Goal: Task Accomplishment & Management: Manage account settings

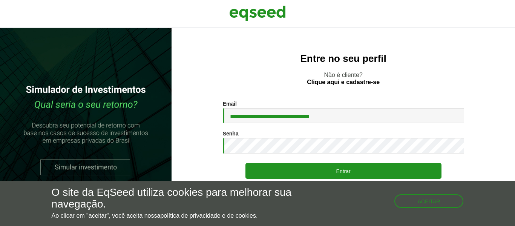
drag, startPoint x: 356, startPoint y: 114, endPoint x: 0, endPoint y: 131, distance: 356.8
click at [0, 131] on div "**********" at bounding box center [257, 127] width 515 height 198
type input "**********"
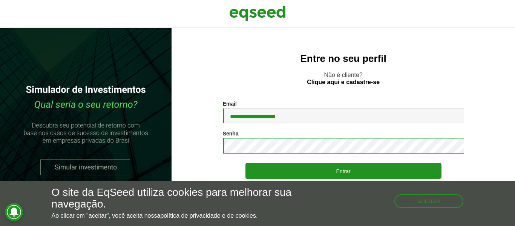
click at [245, 163] on button "Entrar" at bounding box center [343, 171] width 196 height 16
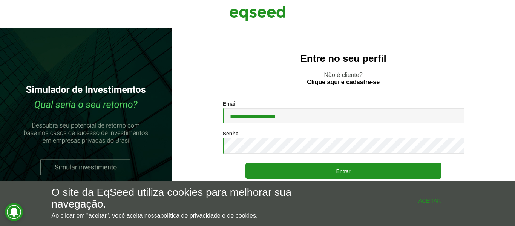
drag, startPoint x: 426, startPoint y: 200, endPoint x: 409, endPoint y: 211, distance: 20.5
click at [426, 200] on button "Aceitar" at bounding box center [430, 200] width 68 height 12
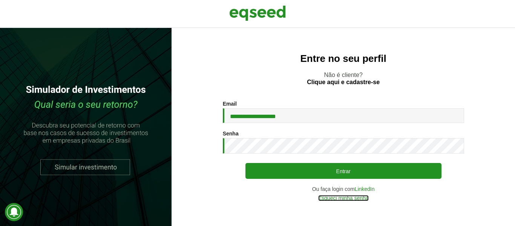
click at [346, 198] on link "Esqueci minha senha" at bounding box center [343, 197] width 50 height 5
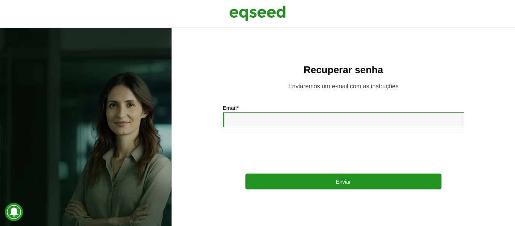
click at [299, 114] on input "Email *" at bounding box center [343, 119] width 241 height 15
type input "**********"
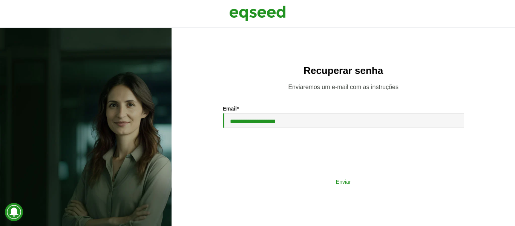
click at [310, 182] on button "Enviar" at bounding box center [343, 181] width 196 height 14
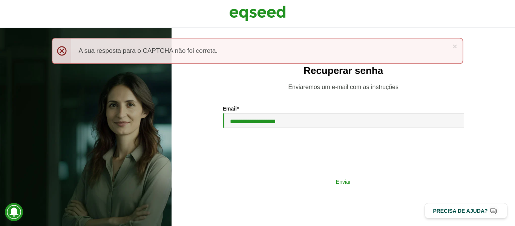
click at [287, 179] on button "Enviar" at bounding box center [343, 181] width 196 height 14
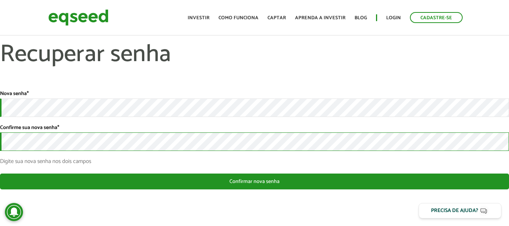
click at [0, 173] on button "Confirmar nova senha" at bounding box center [254, 181] width 509 height 16
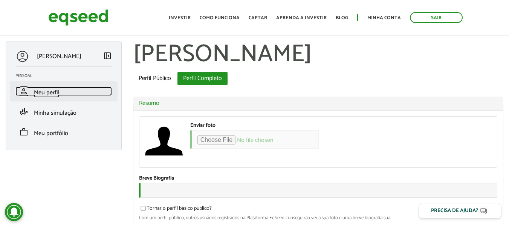
click at [45, 98] on span "Meu perfil" at bounding box center [46, 92] width 25 height 10
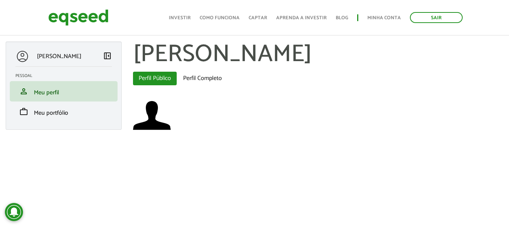
scroll to position [8, 0]
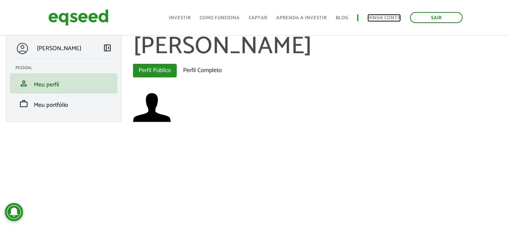
click at [380, 19] on link "Minha conta" at bounding box center [384, 17] width 34 height 5
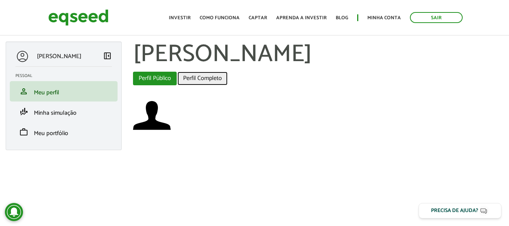
click at [189, 85] on link "Perfil Completo" at bounding box center [202, 79] width 50 height 14
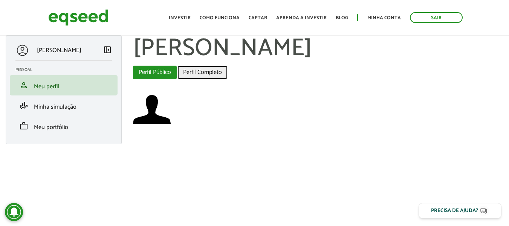
scroll to position [8, 0]
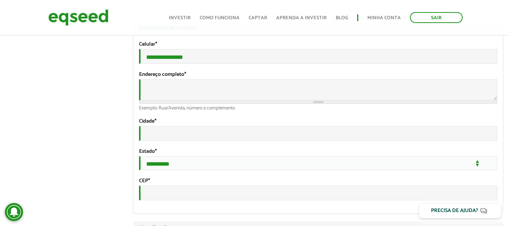
scroll to position [226, 0]
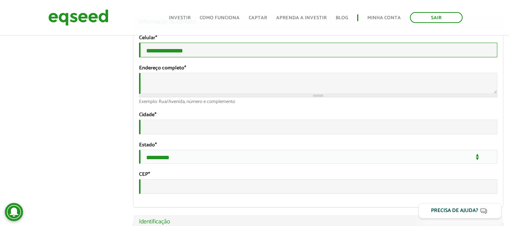
drag, startPoint x: 188, startPoint y: 84, endPoint x: 77, endPoint y: 87, distance: 111.2
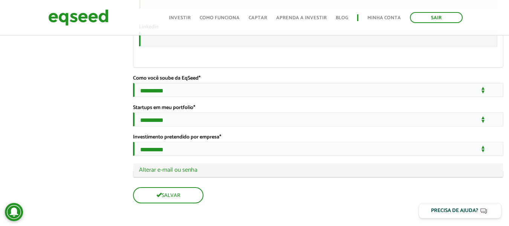
scroll to position [1394, 0]
type input "**********"
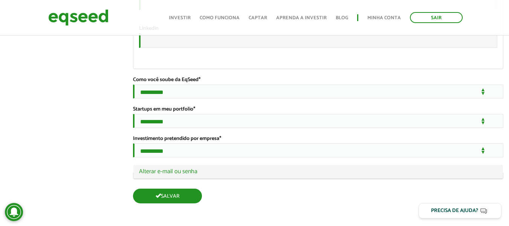
click at [147, 201] on button "Salvar" at bounding box center [167, 195] width 69 height 15
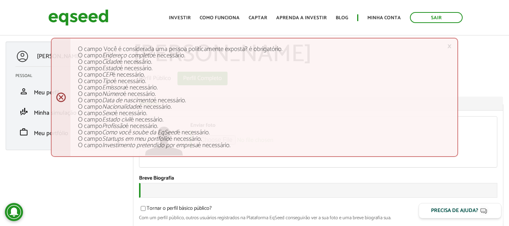
click at [59, 98] on div "× Menssagem de erro O campo Você é considerada uma pessoa politicamente exposta…" at bounding box center [254, 97] width 407 height 119
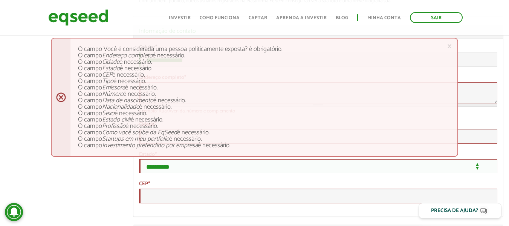
scroll to position [264, 0]
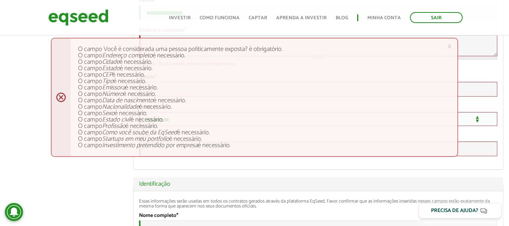
click at [444, 45] on div "× Menssagem de erro O campo Você é considerada uma pessoa politicamente exposta…" at bounding box center [254, 97] width 407 height 119
click at [451, 45] on link "×" at bounding box center [449, 46] width 5 height 8
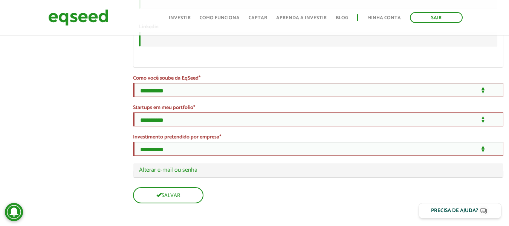
scroll to position [1394, 0]
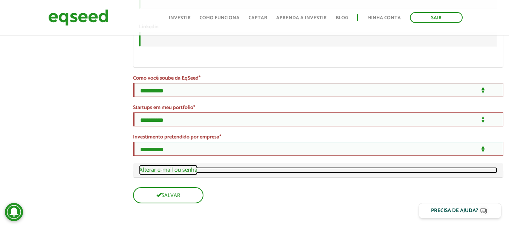
click at [171, 168] on link "Ocultar Alterar e-mail ou senha" at bounding box center [318, 170] width 358 height 6
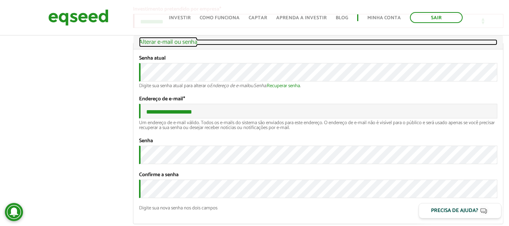
scroll to position [1544, 0]
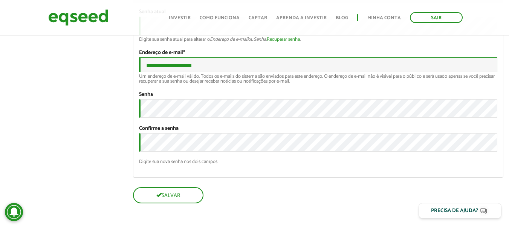
drag, startPoint x: 217, startPoint y: 86, endPoint x: 83, endPoint y: 98, distance: 135.1
type input "**********"
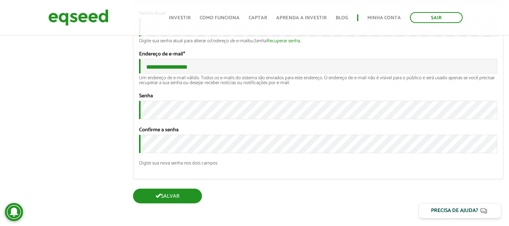
click at [173, 198] on button "Salvar" at bounding box center [167, 195] width 69 height 15
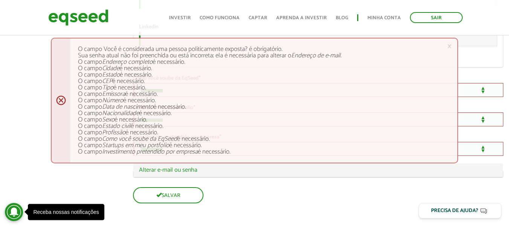
scroll to position [1394, 0]
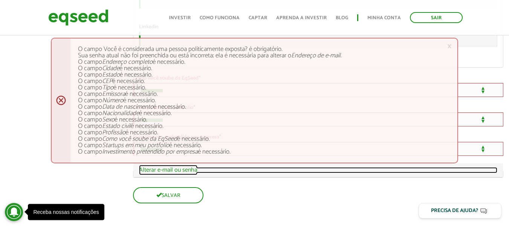
click at [168, 173] on link "Ocultar Alterar e-mail ou senha" at bounding box center [318, 170] width 358 height 6
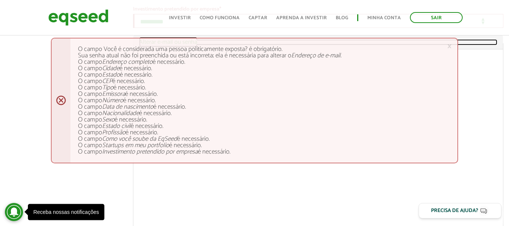
scroll to position [1544, 0]
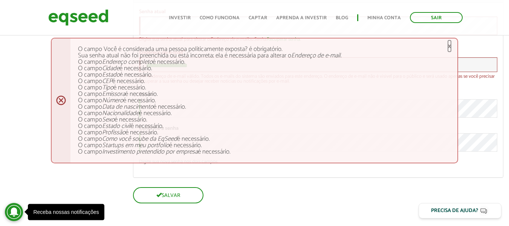
click at [449, 44] on link "×" at bounding box center [449, 46] width 5 height 8
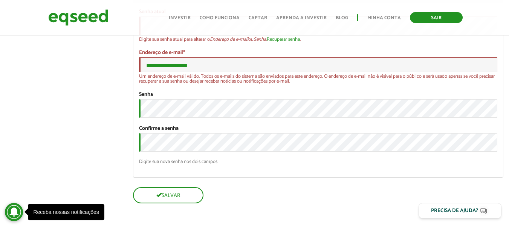
click at [438, 17] on link "Sair" at bounding box center [436, 17] width 53 height 11
